Goal: Transaction & Acquisition: Download file/media

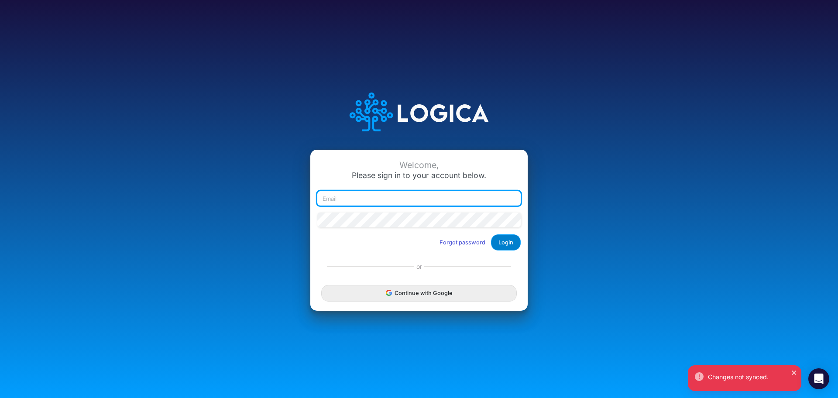
type input "[PERSON_NAME][EMAIL_ADDRESS][PERSON_NAME][DOMAIN_NAME]"
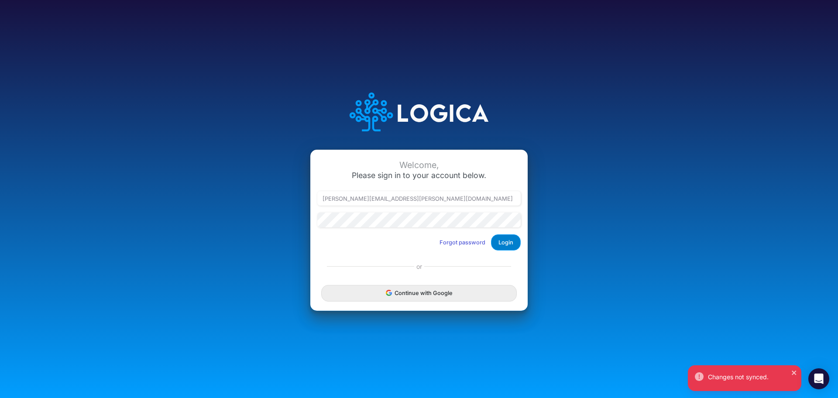
click at [507, 241] on button "Login" at bounding box center [506, 242] width 30 height 16
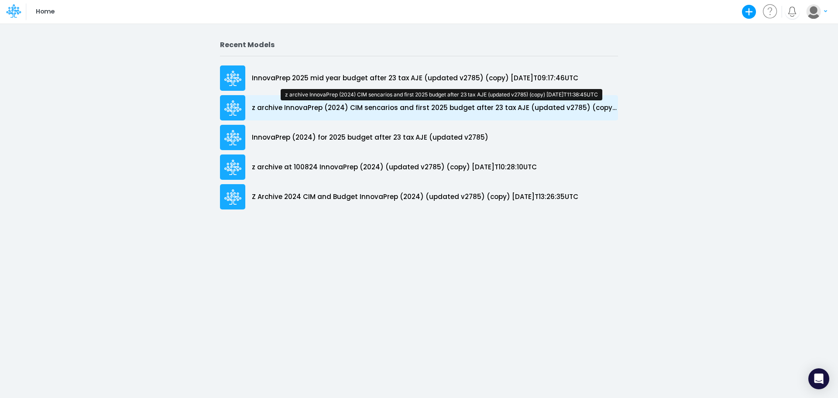
click at [400, 110] on p "z archive InnovaPrep (2024) CIM sencarios and first 2025 budget after 23 tax AJ…" at bounding box center [435, 108] width 366 height 10
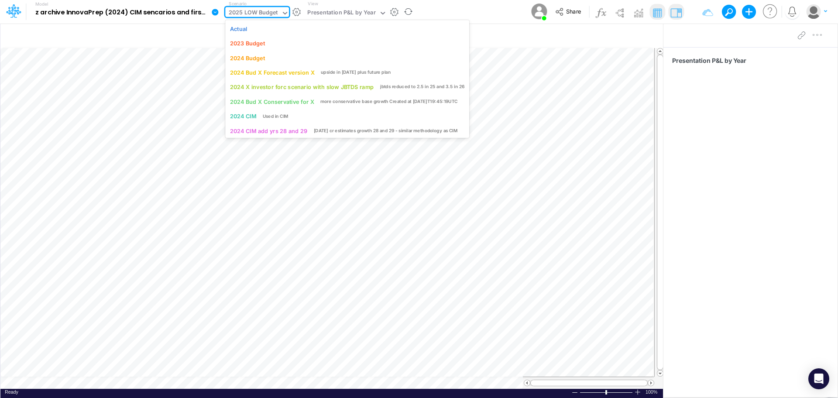
click at [283, 14] on icon at bounding box center [285, 13] width 8 height 8
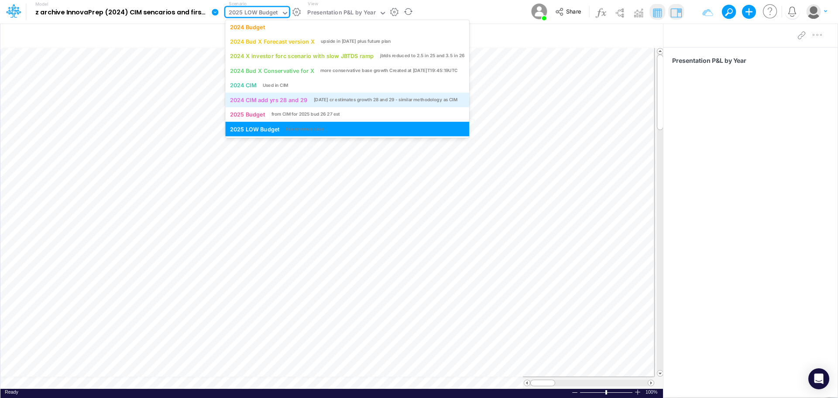
click at [284, 103] on div "2024 CIM add yrs 28 and 29" at bounding box center [268, 100] width 77 height 8
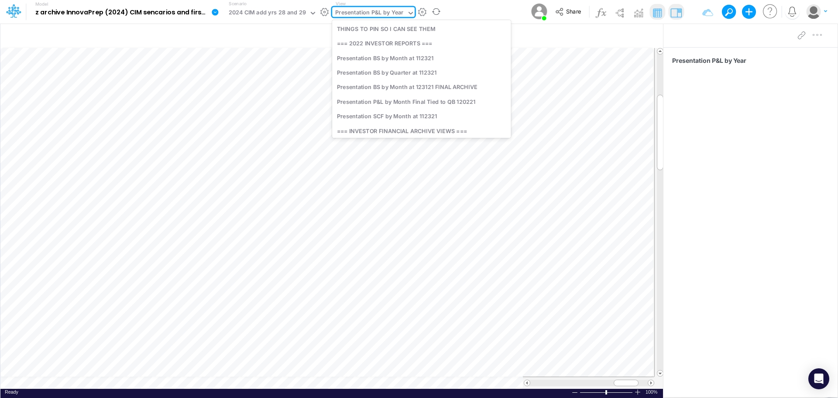
click at [407, 12] on icon at bounding box center [411, 13] width 8 height 8
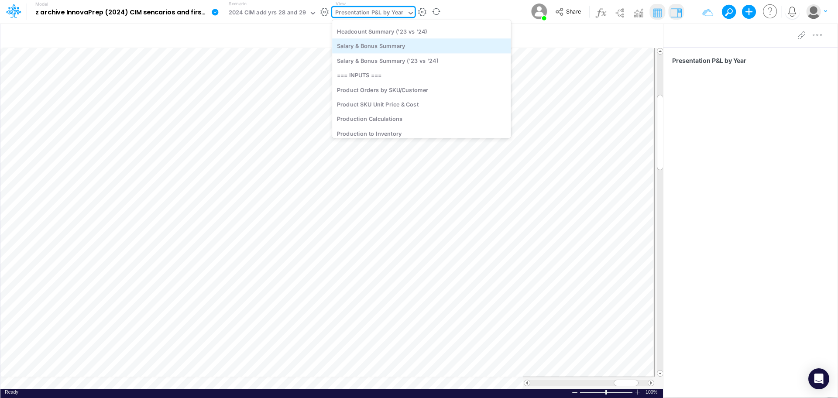
click at [392, 47] on div "Salary & Bonus Summary" at bounding box center [421, 46] width 179 height 14
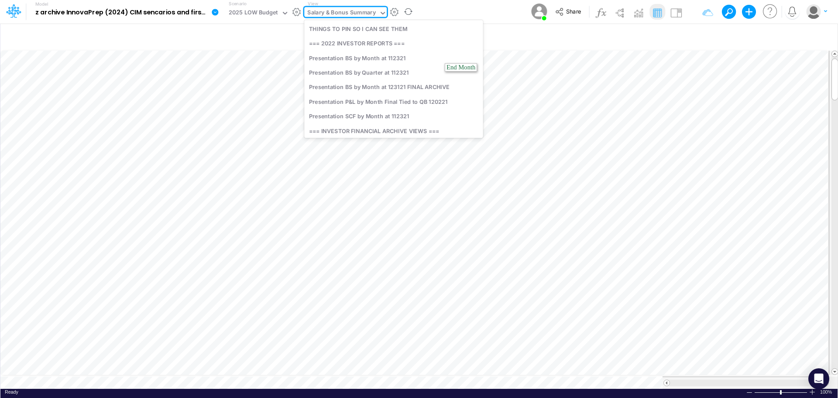
click at [382, 13] on icon at bounding box center [382, 13] width 4 height 3
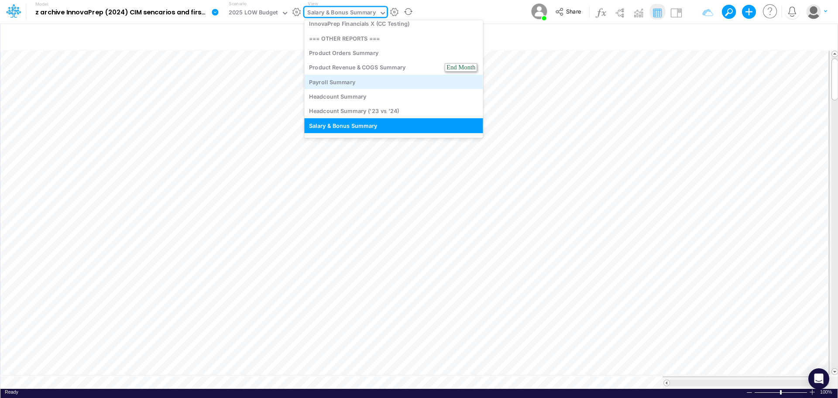
click at [360, 81] on div "Payroll Summary" at bounding box center [393, 82] width 178 height 14
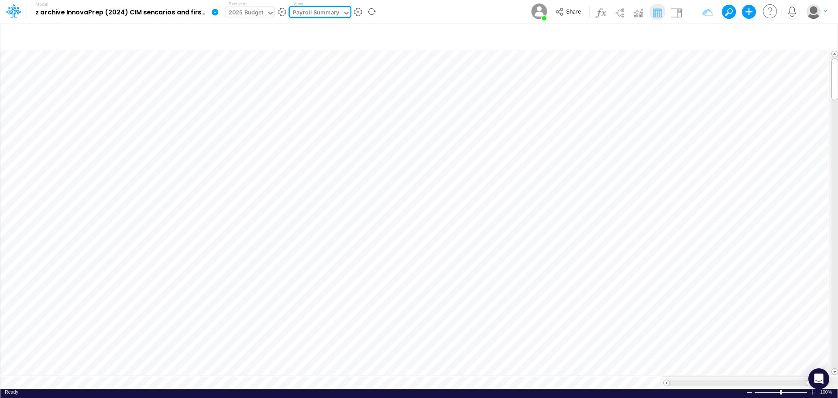
click at [268, 14] on icon at bounding box center [271, 13] width 8 height 8
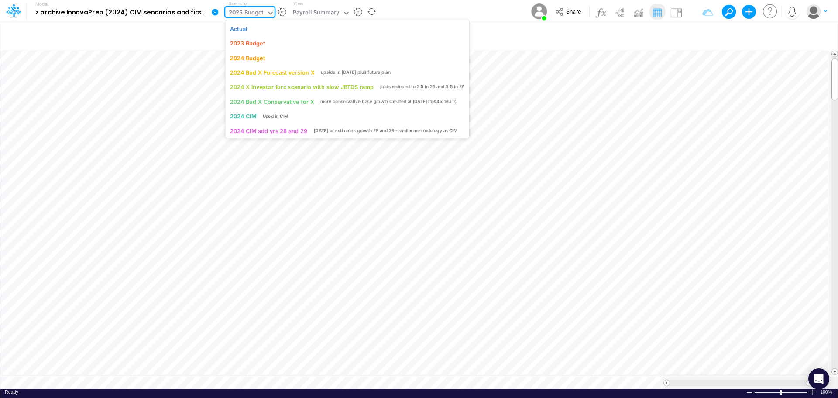
scroll to position [22, 0]
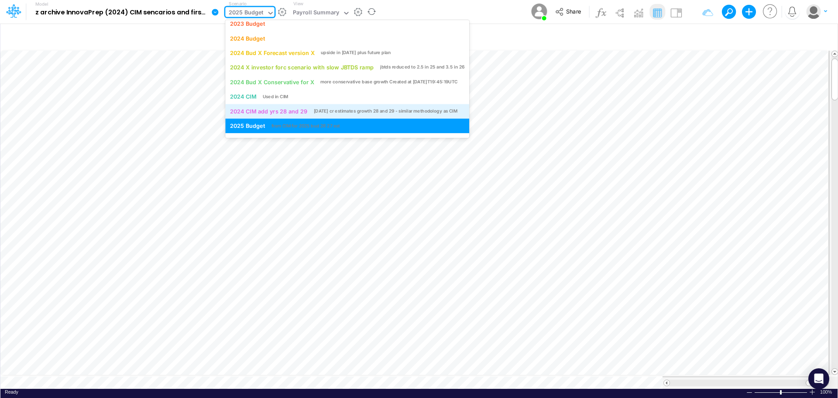
click at [292, 111] on div "2024 CIM add yrs 28 and 29" at bounding box center [268, 111] width 77 height 8
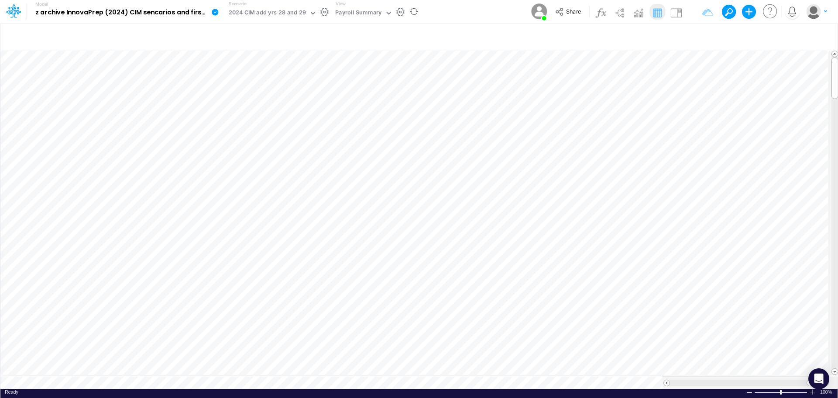
scroll to position [4, 0]
click at [152, 379] on div "Paste Cut Copy AutoFill Ready 100% Sum: null Max: null Min: null Numerical Coun…" at bounding box center [418, 219] width 837 height 340
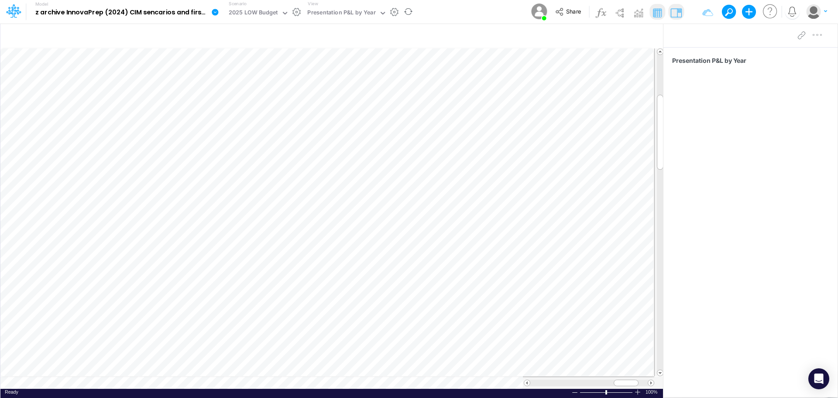
scroll to position [4, 0]
click at [311, 380] on div "Paste Cut Copy AutoFill Ready 100% Sum: null Max: null Min: null Numerical Coun…" at bounding box center [331, 218] width 662 height 341
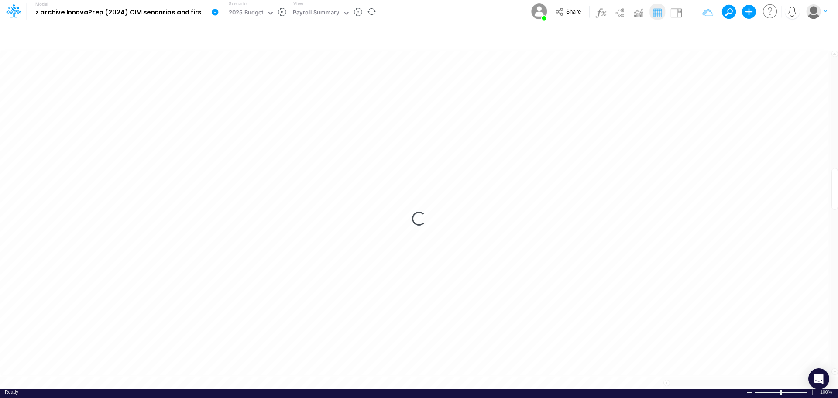
scroll to position [4, 0]
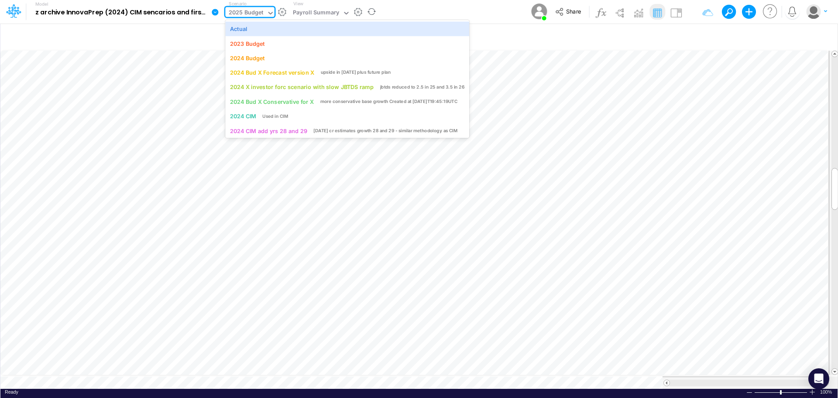
click at [269, 13] on icon at bounding box center [270, 13] width 4 height 3
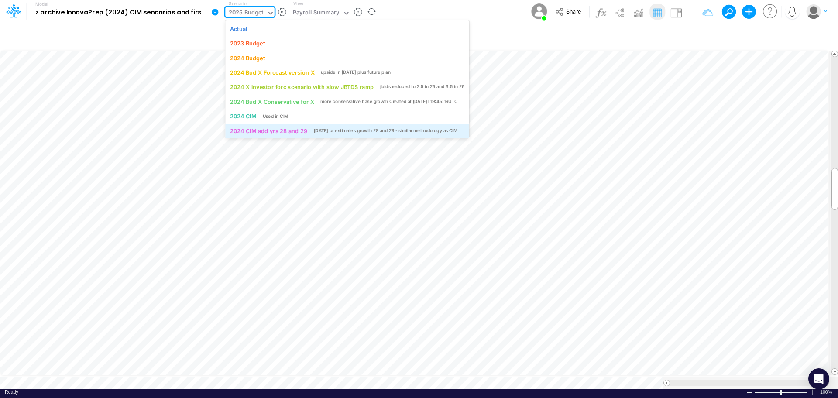
click at [278, 130] on div "2024 CIM add yrs 28 and 29" at bounding box center [268, 131] width 77 height 8
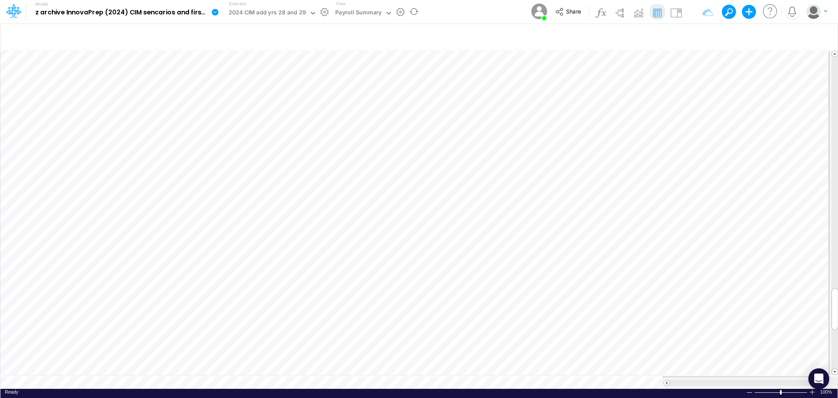
click at [215, 12] on icon at bounding box center [215, 12] width 8 height 8
click at [231, 77] on button "Export" at bounding box center [258, 76] width 93 height 14
click at [334, 82] on button "Excel" at bounding box center [352, 82] width 93 height 14
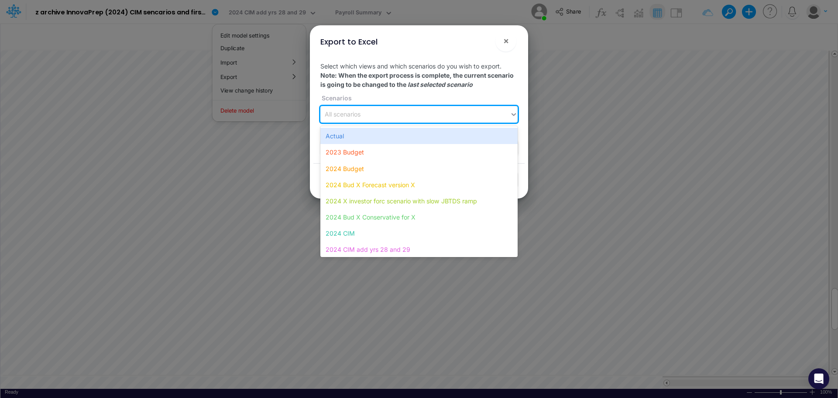
click at [514, 114] on icon at bounding box center [514, 114] width 8 height 9
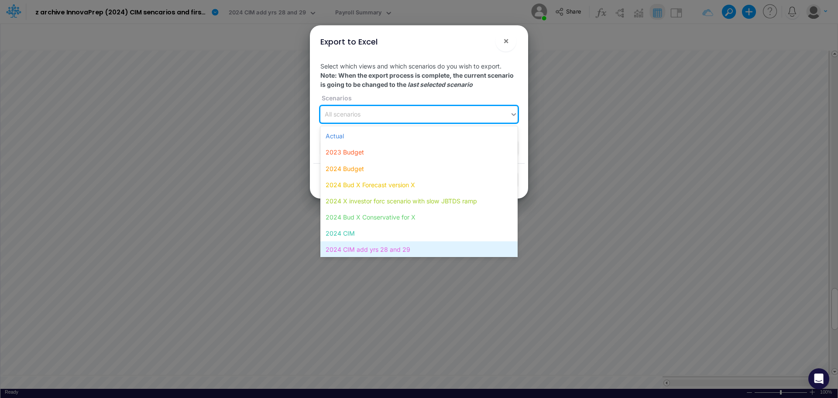
click at [425, 247] on div "2024 CIM add yrs 28 and 29" at bounding box center [418, 249] width 197 height 16
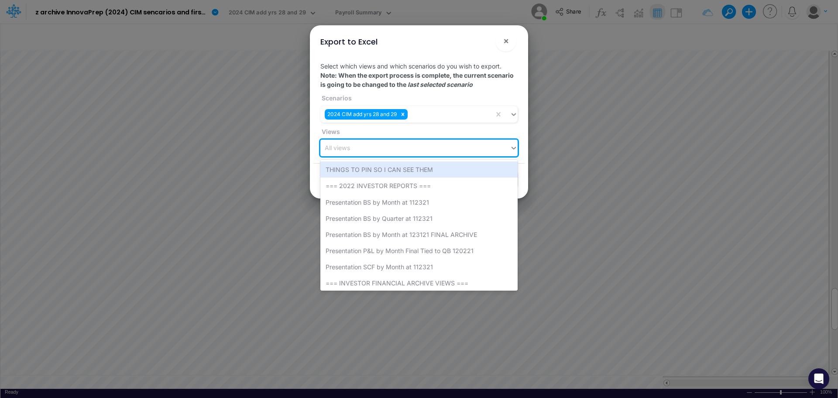
click at [352, 148] on div "All views" at bounding box center [414, 148] width 189 height 14
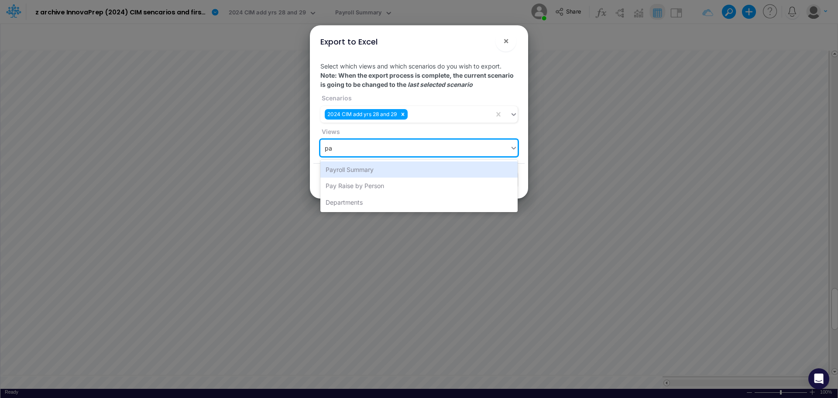
type input "pay"
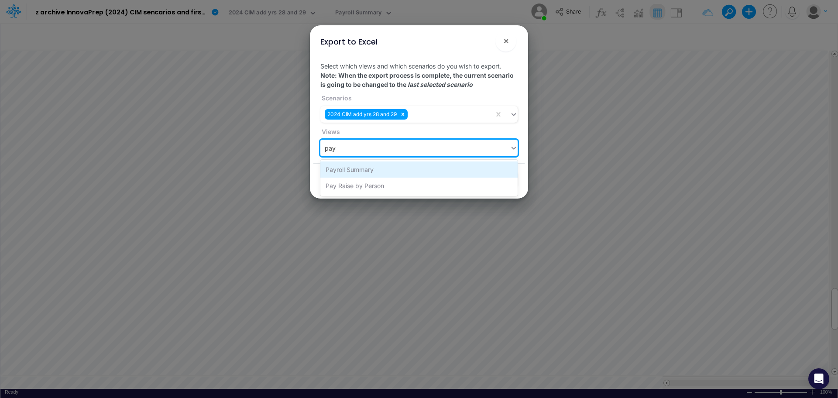
click at [352, 170] on div "Payroll Summary" at bounding box center [418, 169] width 197 height 16
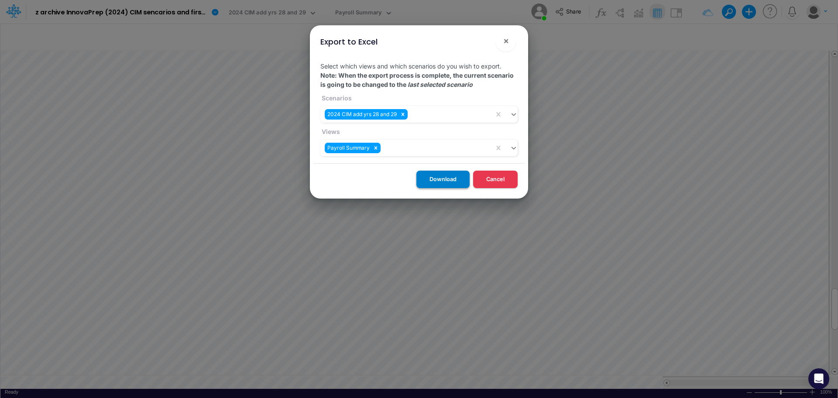
click at [447, 181] on button "Download" at bounding box center [442, 179] width 53 height 17
